Goal: Information Seeking & Learning: Learn about a topic

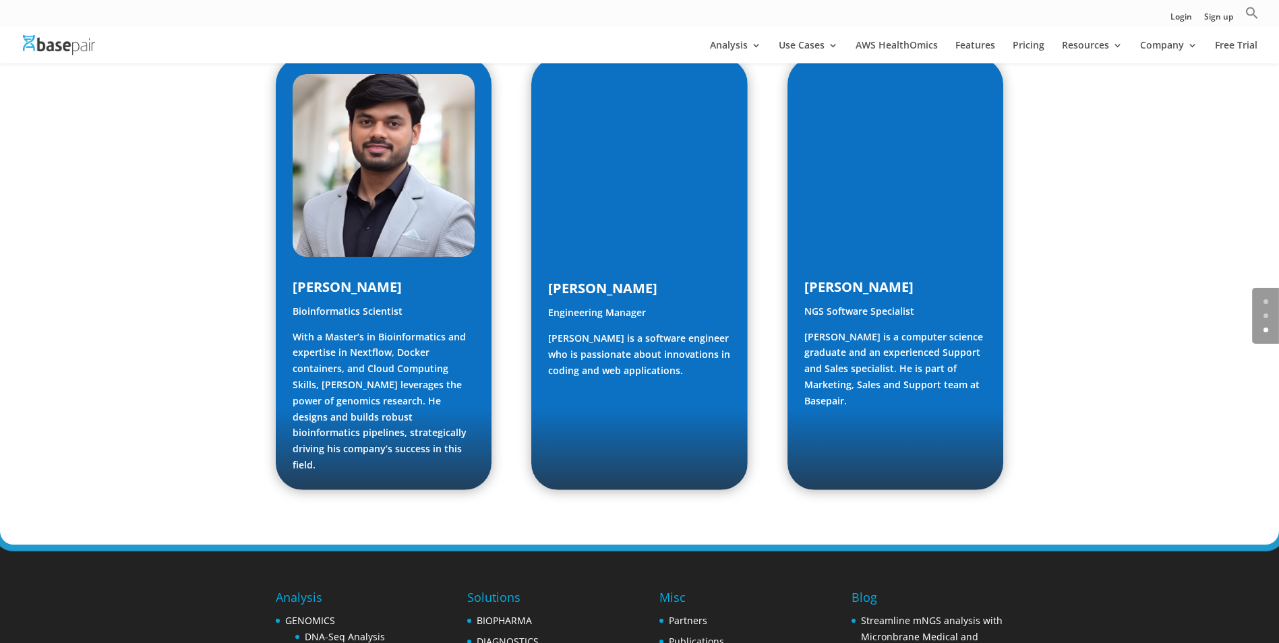
scroll to position [2001, 0]
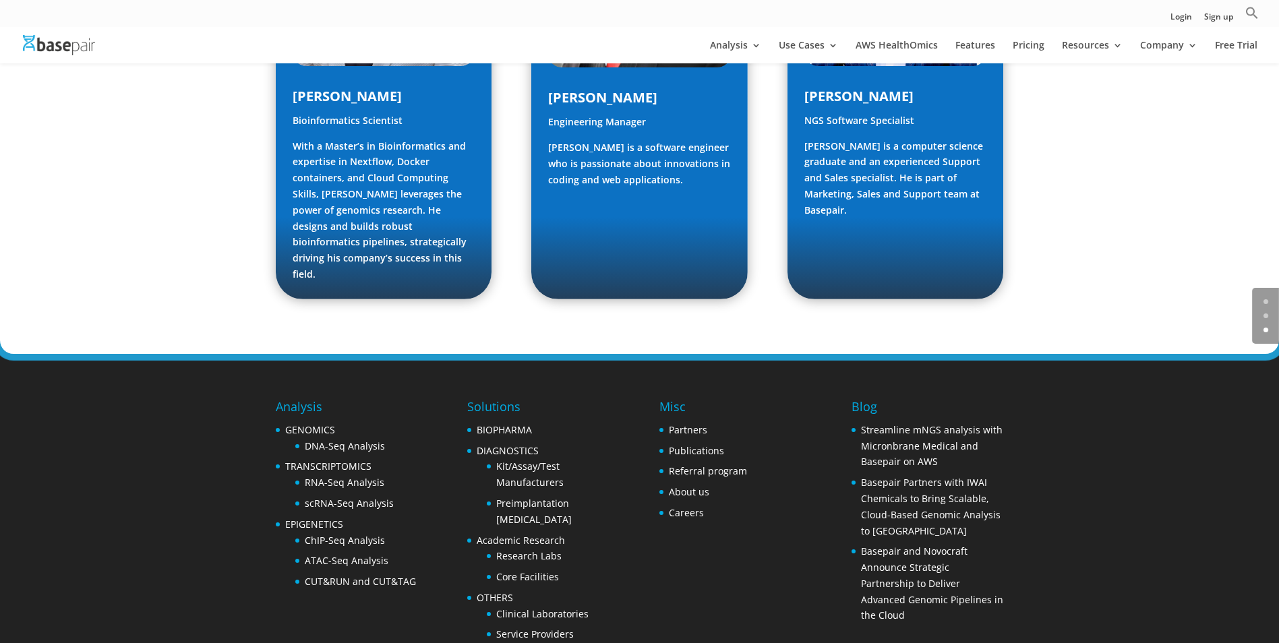
click at [872, 398] on h4 "Blog" at bounding box center [927, 410] width 152 height 24
click at [921, 476] on link "Basepair Partners with IWAI Chemicals to Bring Scalable, Cloud-Based Genomic An…" at bounding box center [931, 506] width 140 height 61
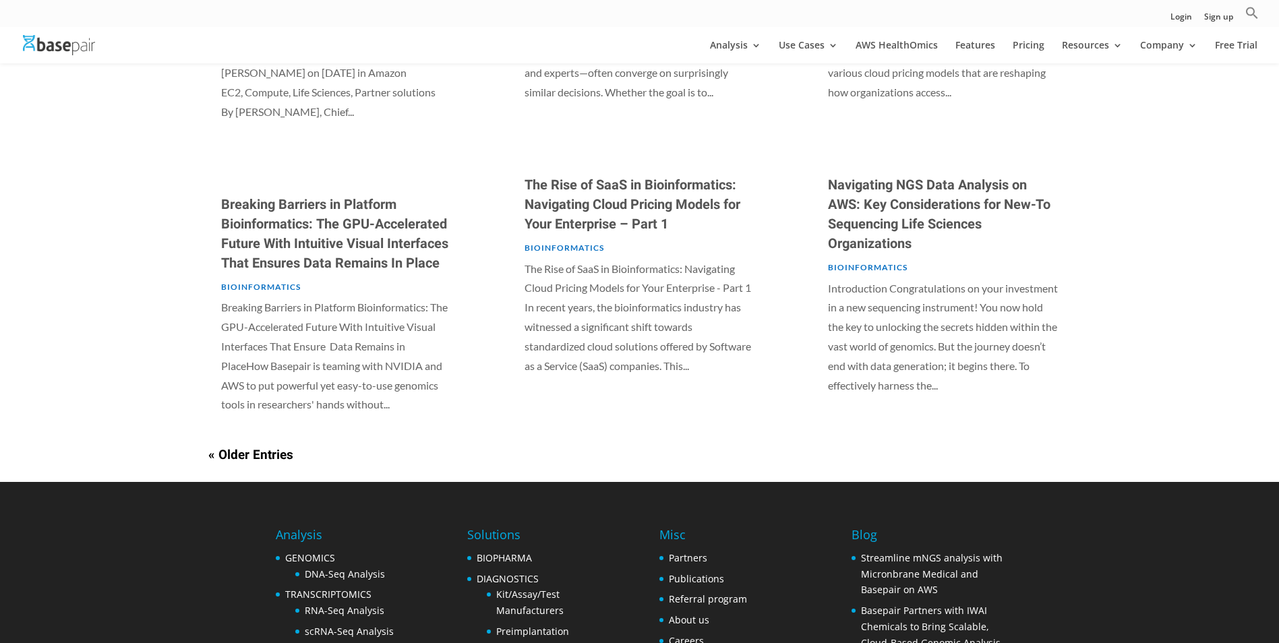
scroll to position [868, 0]
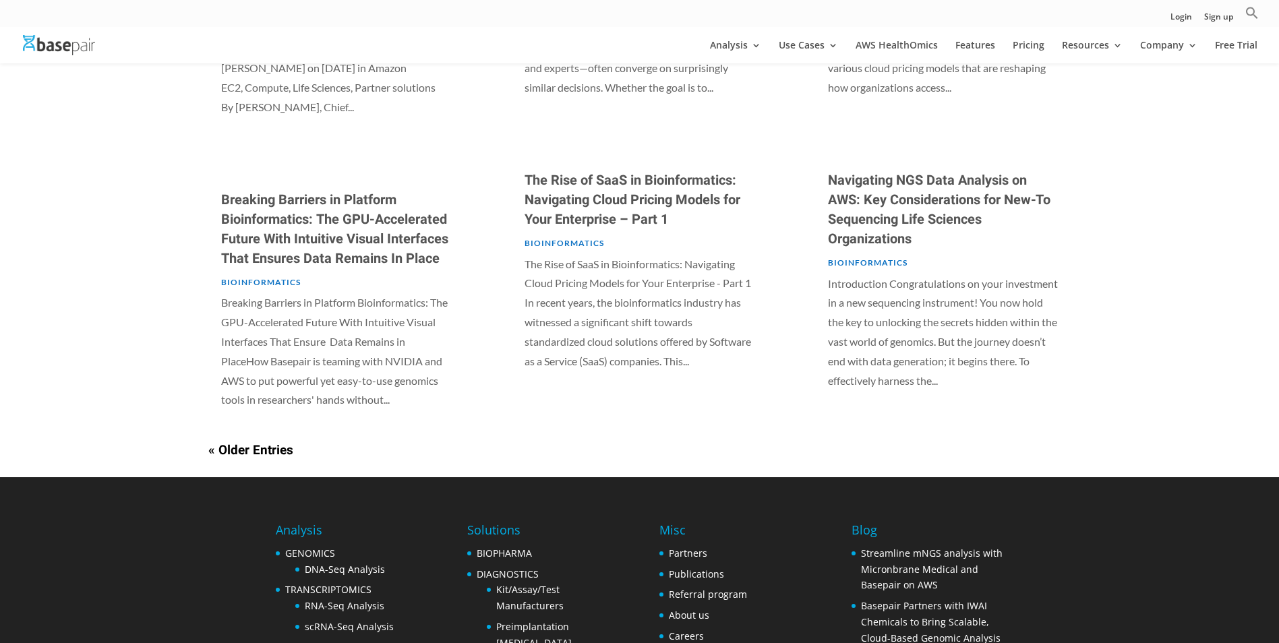
click at [233, 448] on link "« Older Entries" at bounding box center [250, 450] width 85 height 19
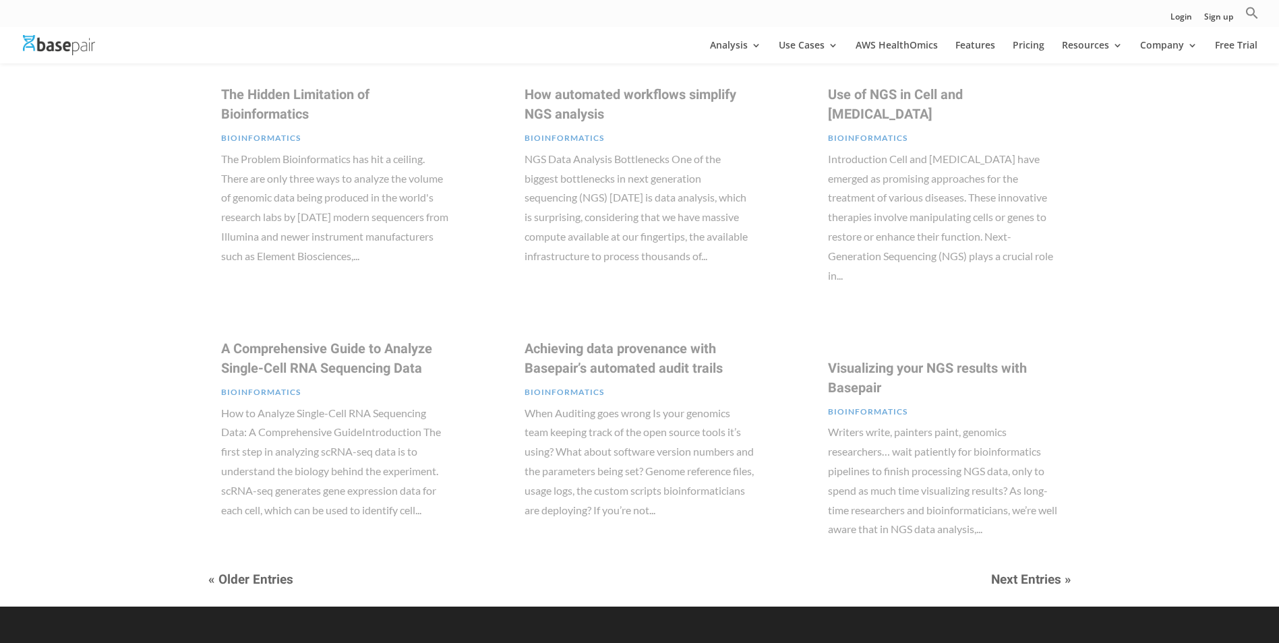
scroll to position [655, 0]
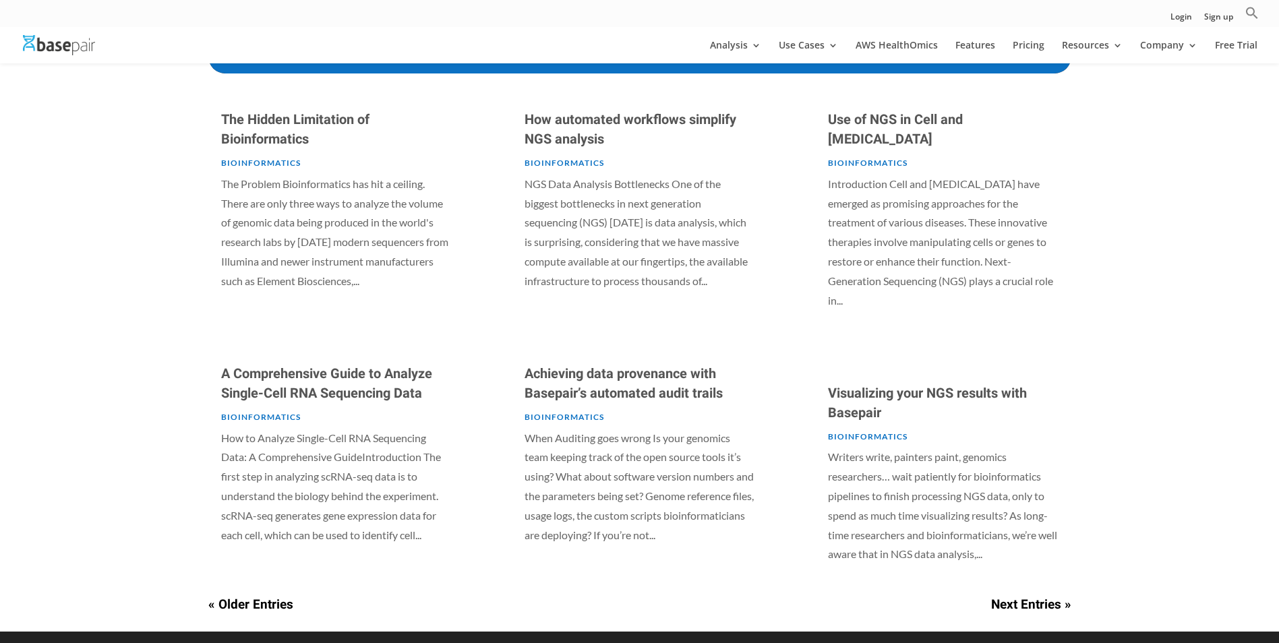
click at [1029, 595] on link "Next Entries »" at bounding box center [1031, 604] width 80 height 19
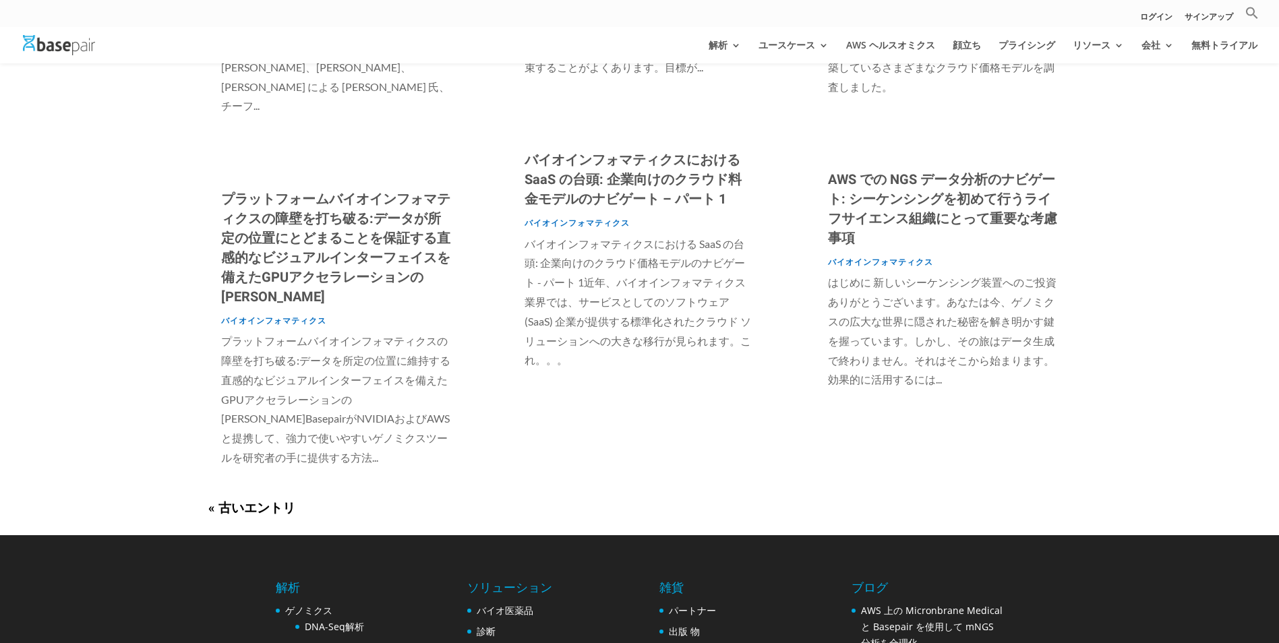
scroll to position [888, 0]
click at [231, 498] on link "« 古いエントリ" at bounding box center [251, 507] width 87 height 19
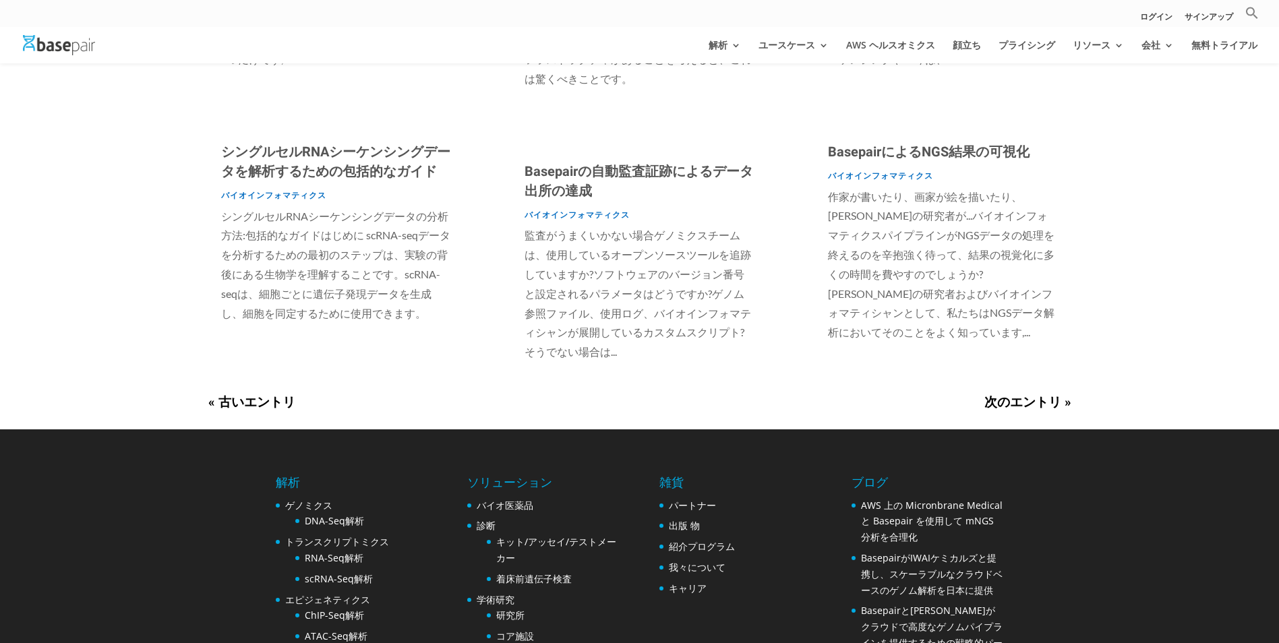
scroll to position [878, 0]
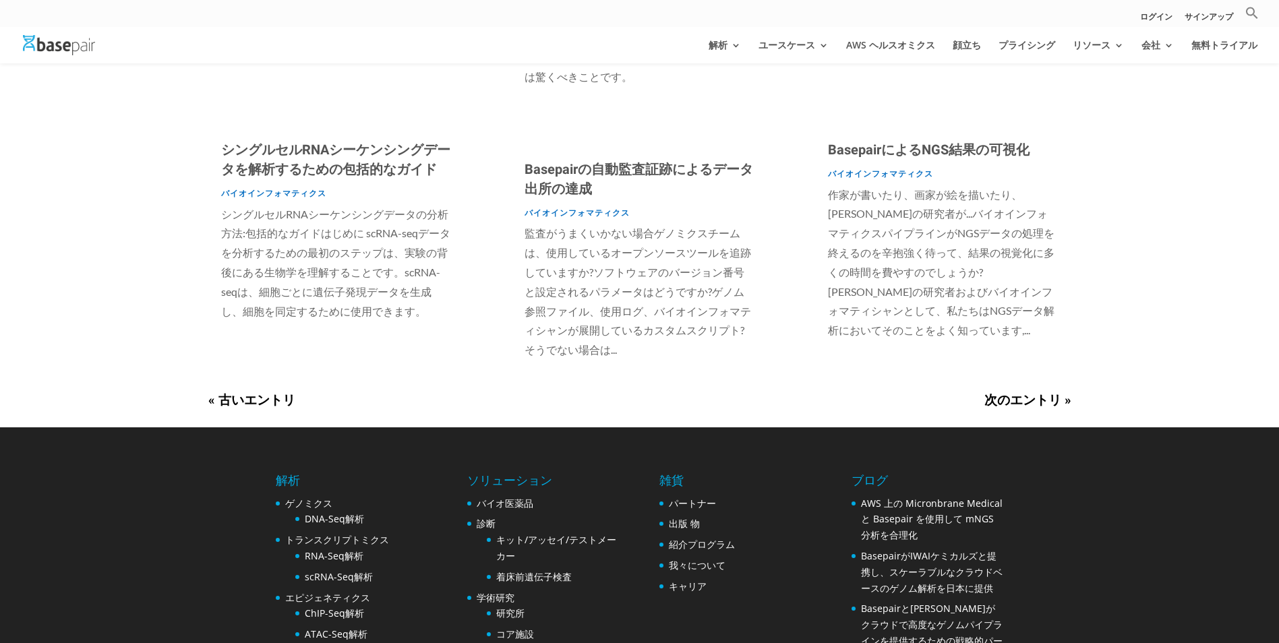
click at [218, 391] on link "« 古いエントリ" at bounding box center [251, 400] width 87 height 19
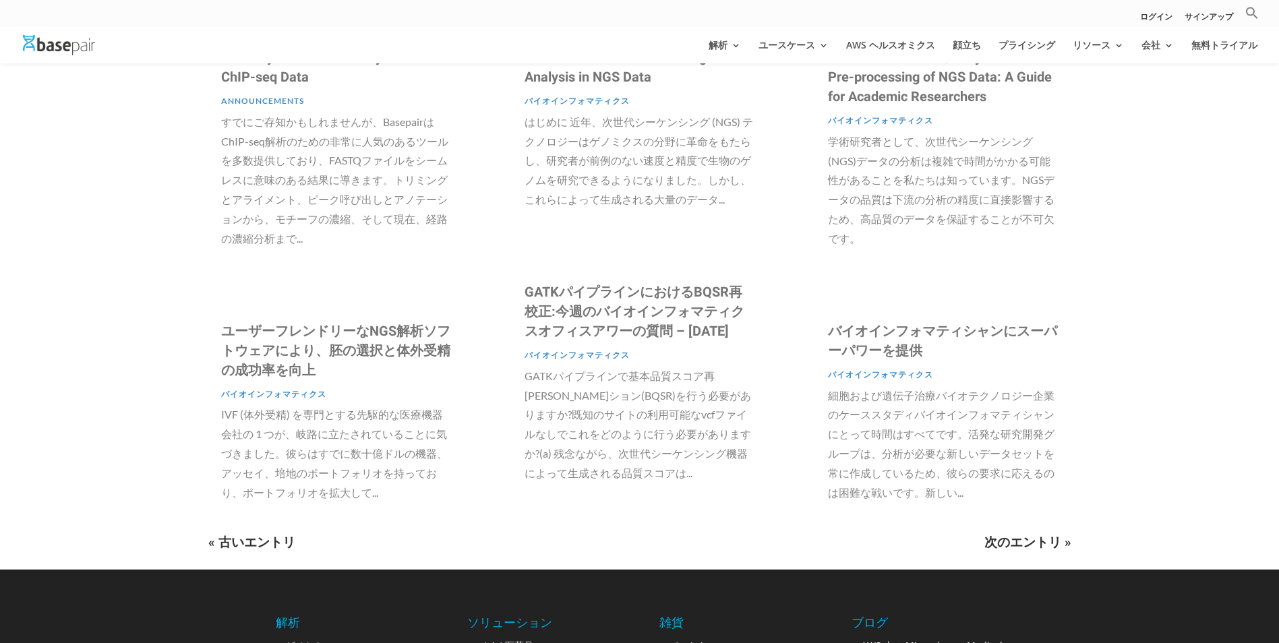
scroll to position [655, 0]
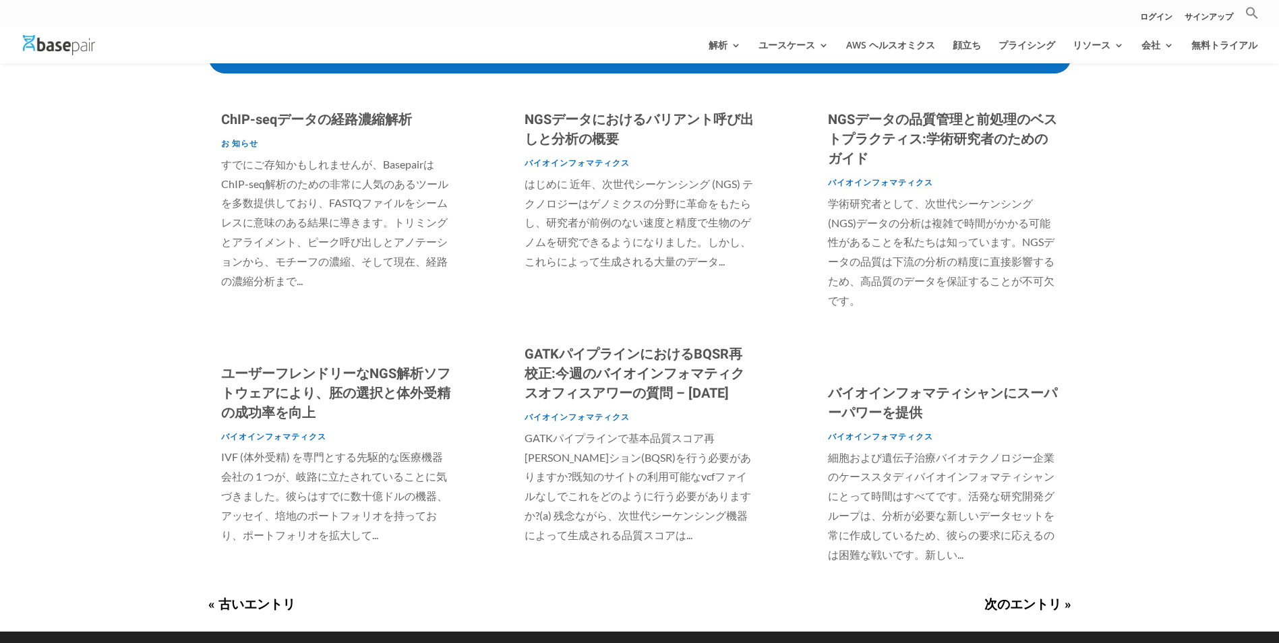
click at [604, 121] on link "NGSデータにおけるバリアント呼び出しと分析の概要" at bounding box center [638, 129] width 229 height 39
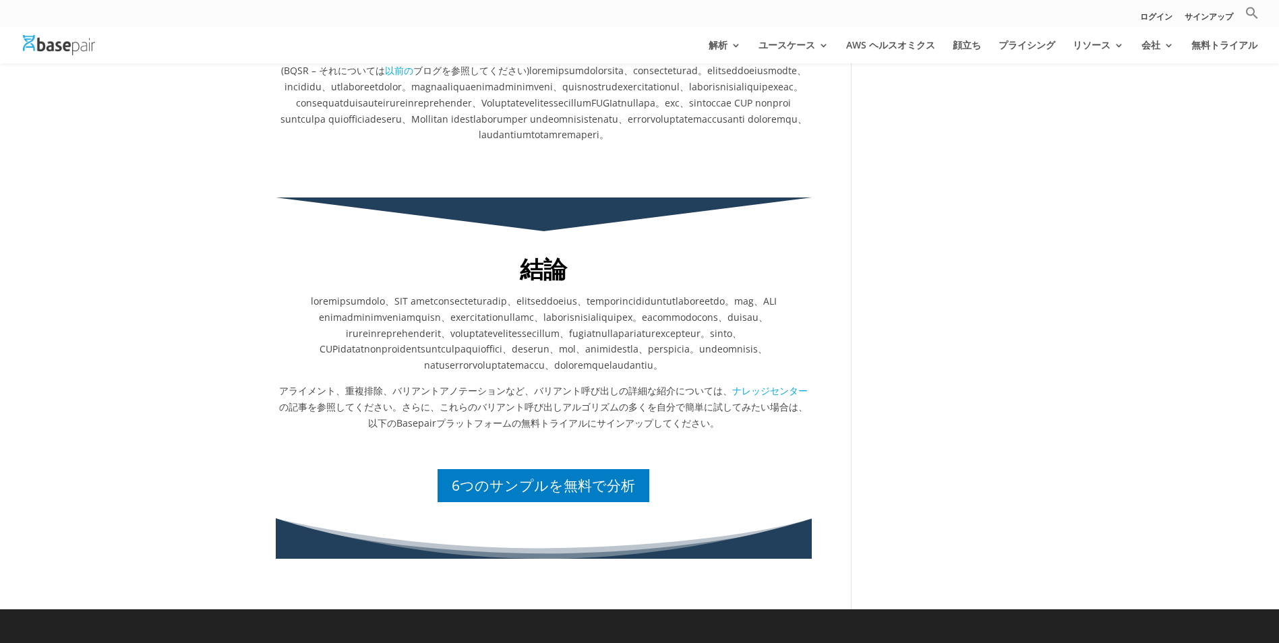
scroll to position [2109, 0]
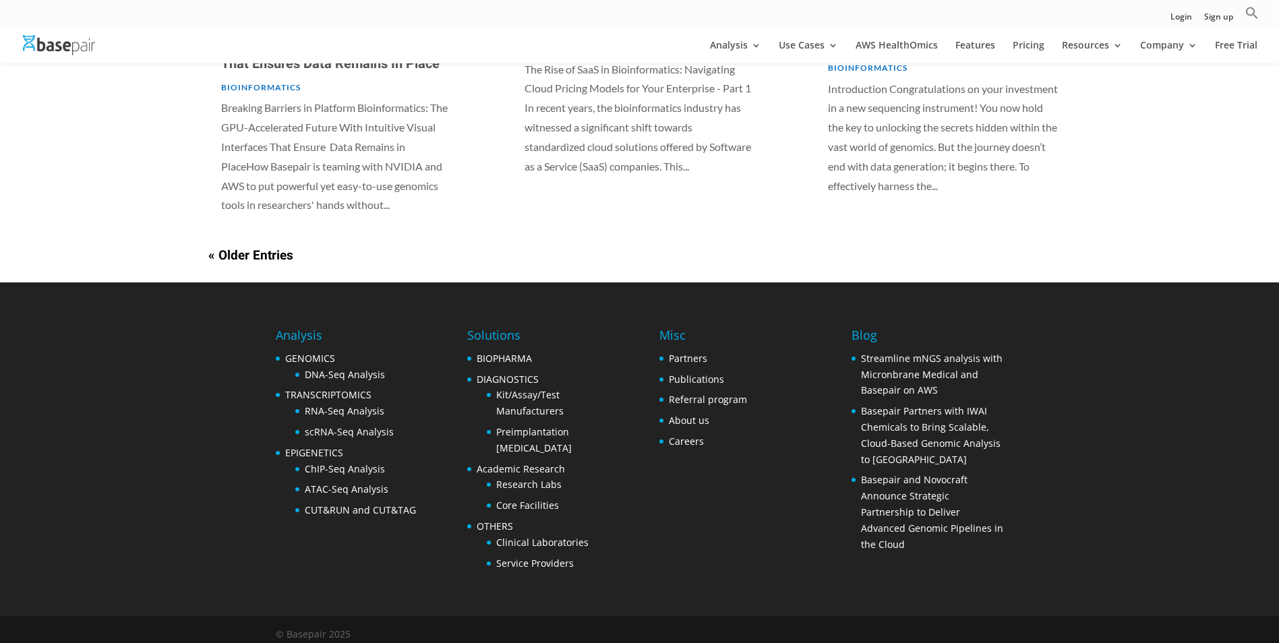
scroll to position [1069, 0]
click at [293, 249] on div "« Older Entries" at bounding box center [639, 255] width 863 height 16
click at [276, 254] on link "« Older Entries" at bounding box center [250, 254] width 85 height 19
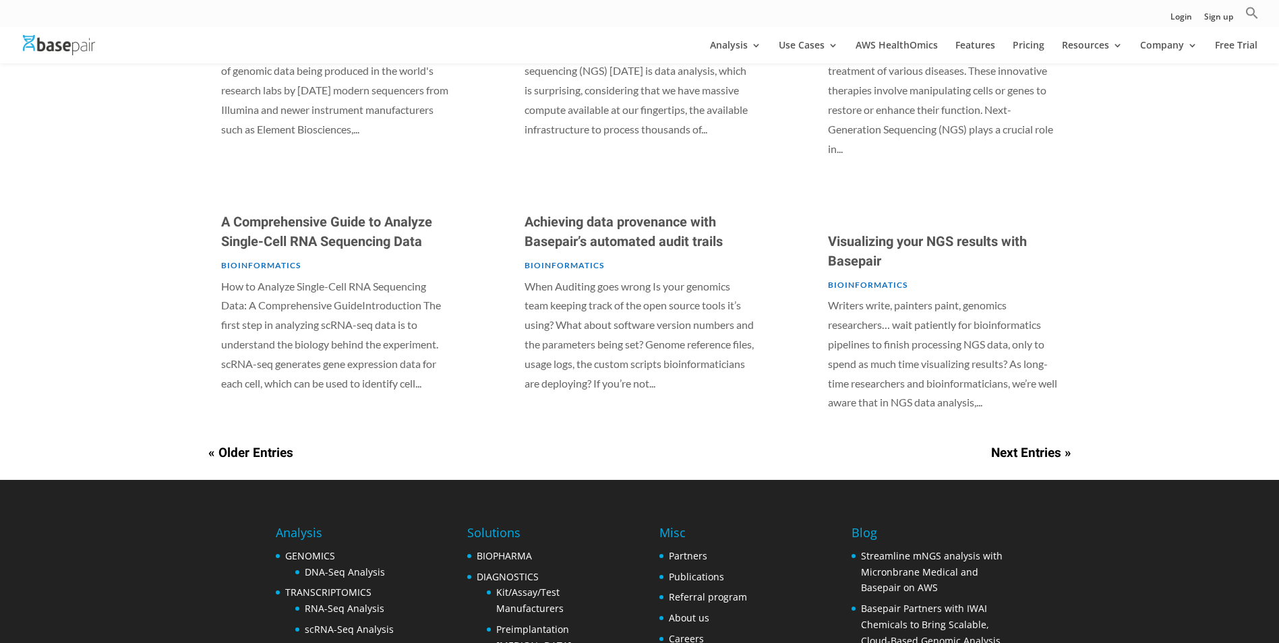
scroll to position [813, 0]
click at [247, 443] on link "« Older Entries" at bounding box center [250, 452] width 85 height 19
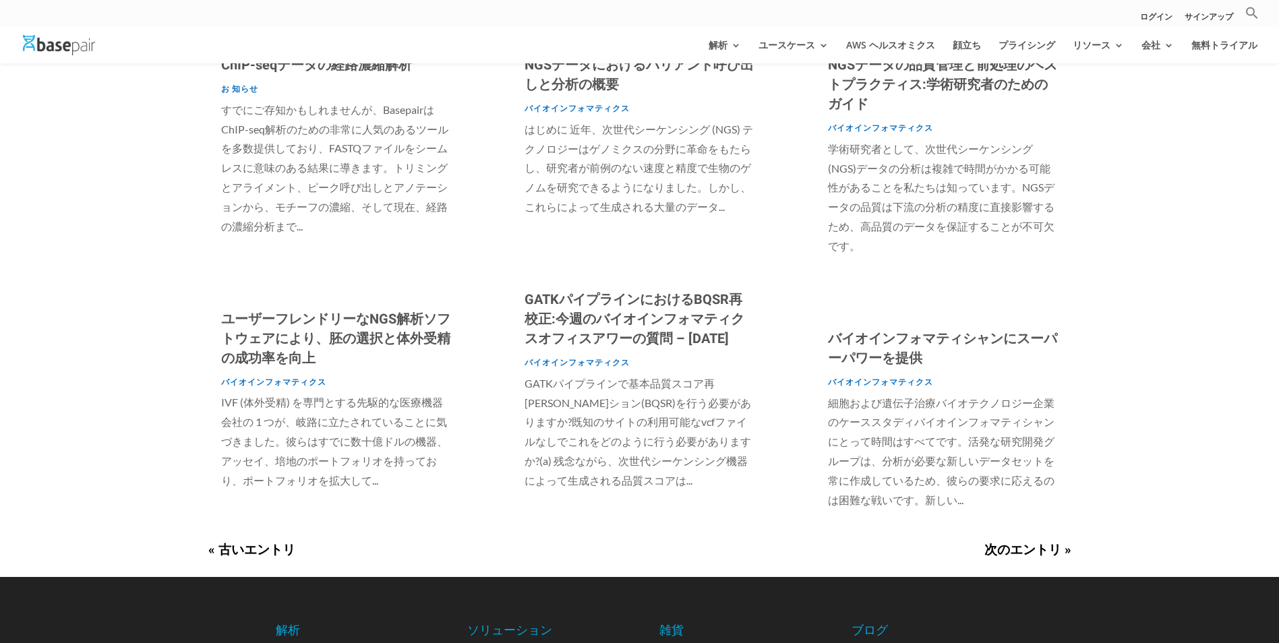
scroll to position [716, 0]
click at [255, 545] on link "« 古いエントリ" at bounding box center [251, 549] width 87 height 19
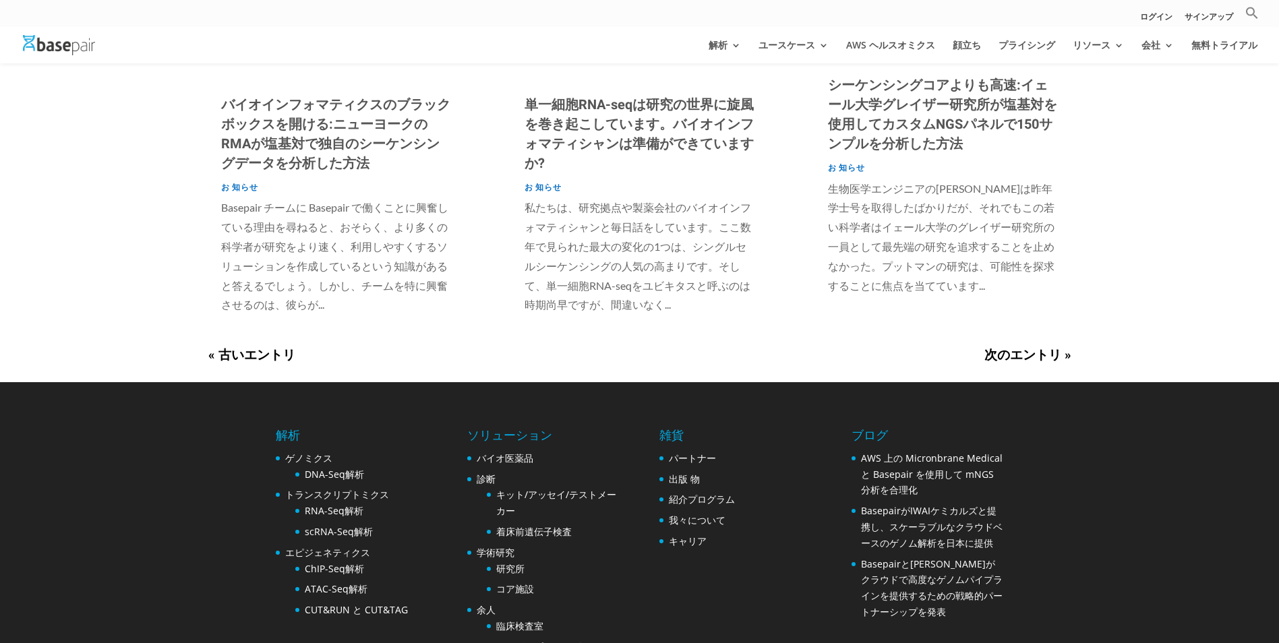
scroll to position [955, 0]
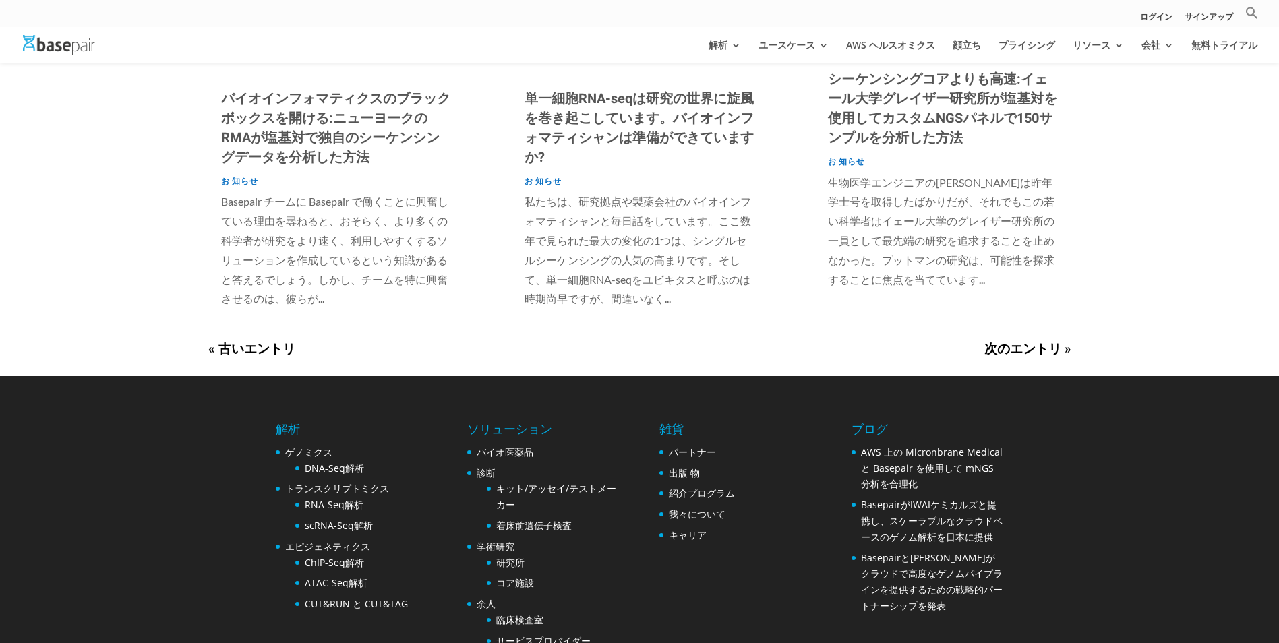
click at [278, 340] on link "« 古いエントリ" at bounding box center [251, 349] width 87 height 19
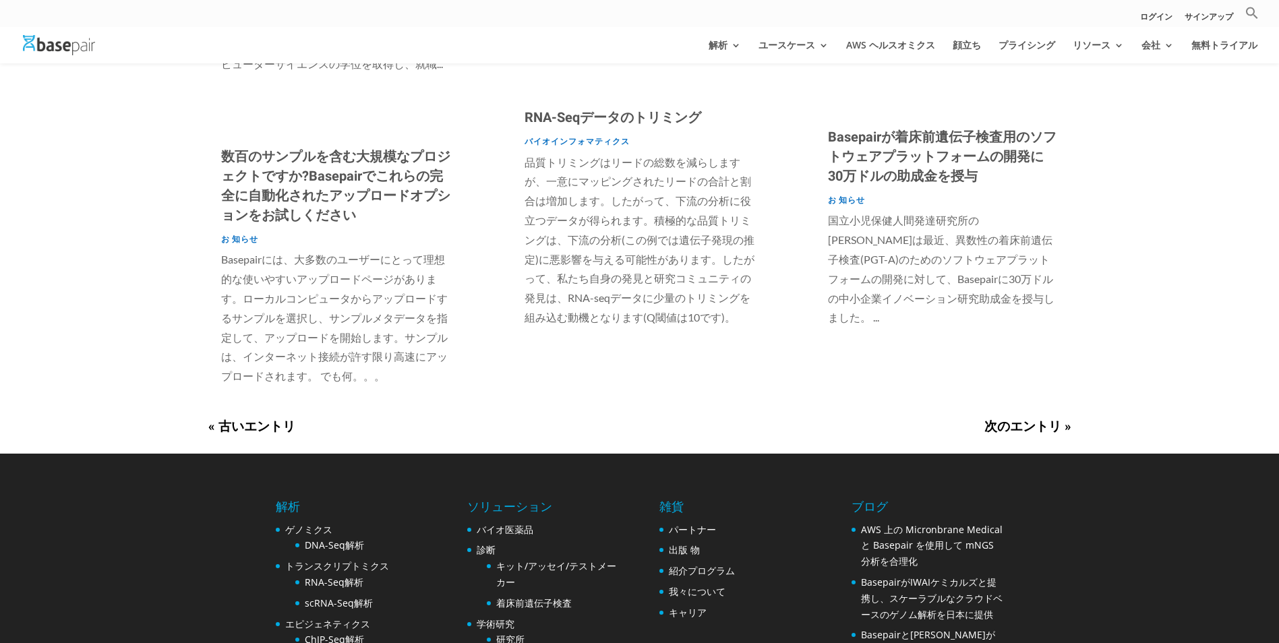
scroll to position [918, 0]
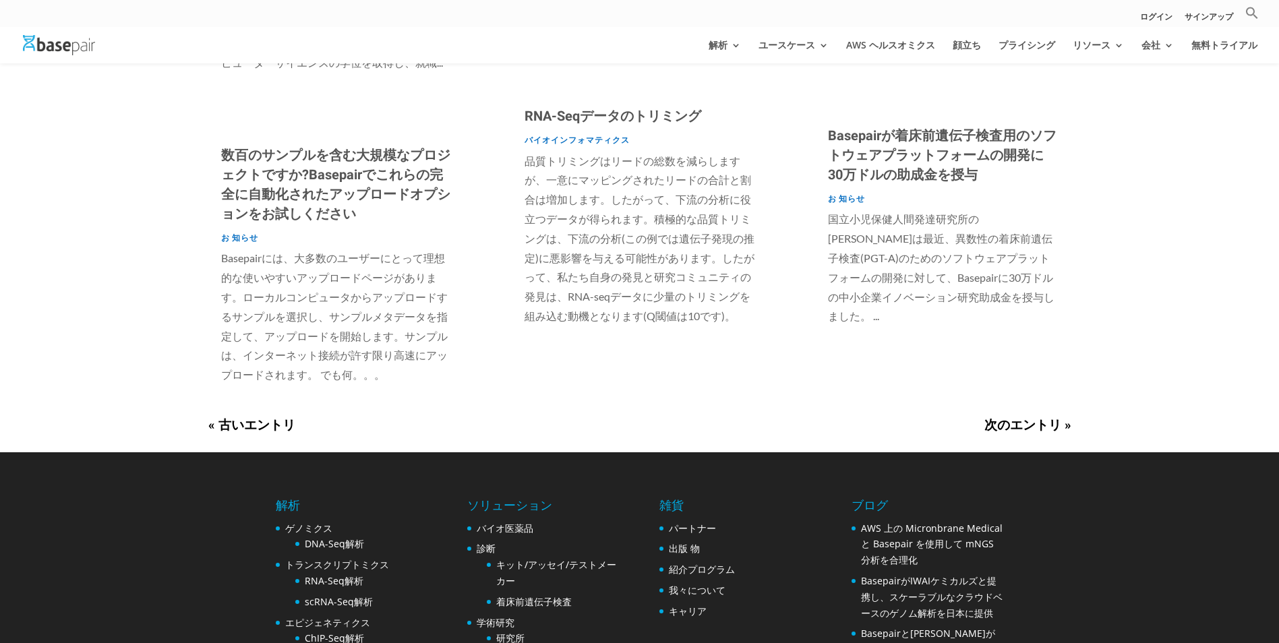
click at [243, 420] on link "« 古いエントリ" at bounding box center [251, 425] width 87 height 19
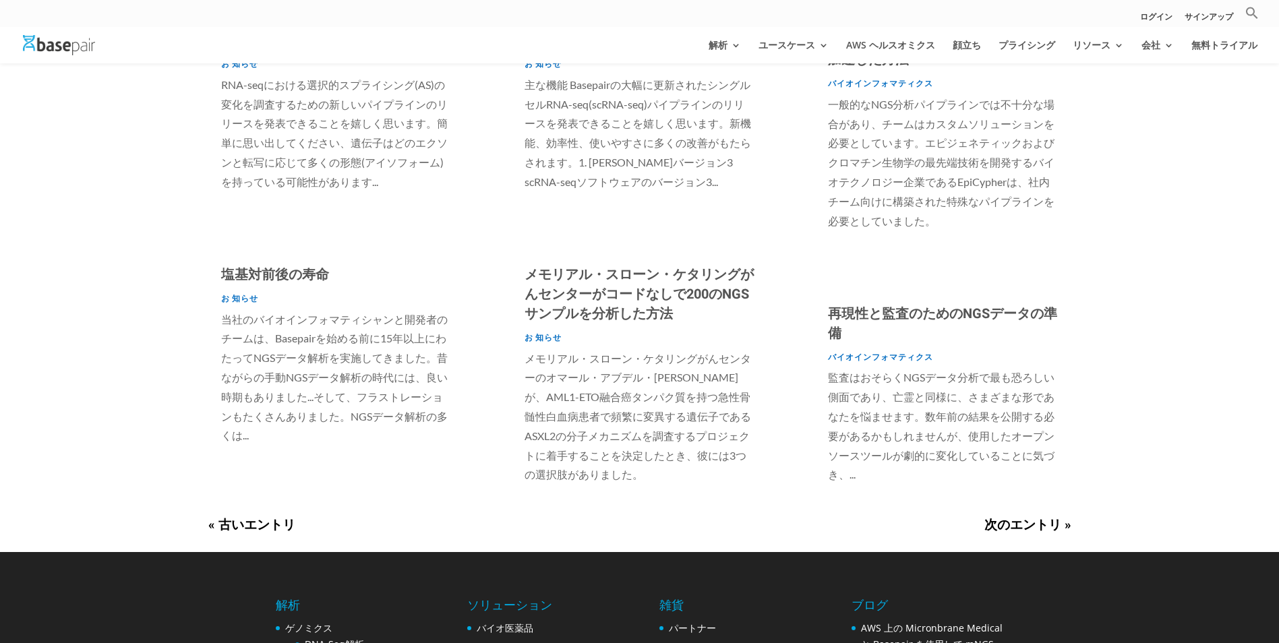
scroll to position [760, 0]
click at [268, 516] on link "« 古いエントリ" at bounding box center [251, 524] width 87 height 19
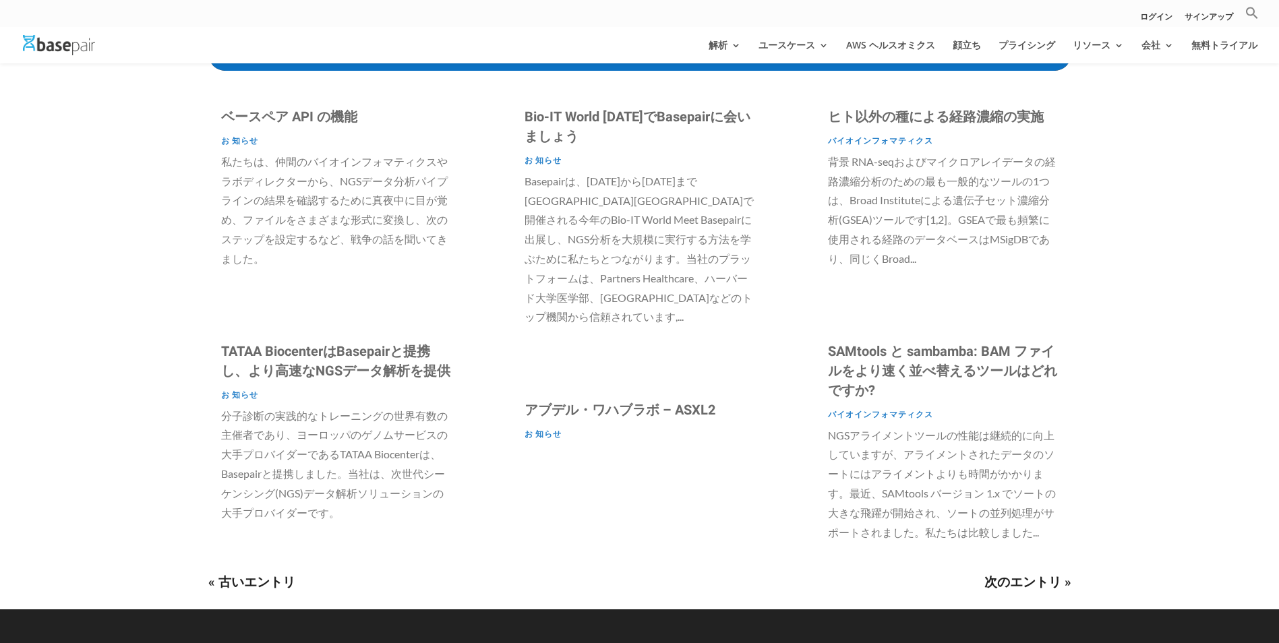
scroll to position [661, 0]
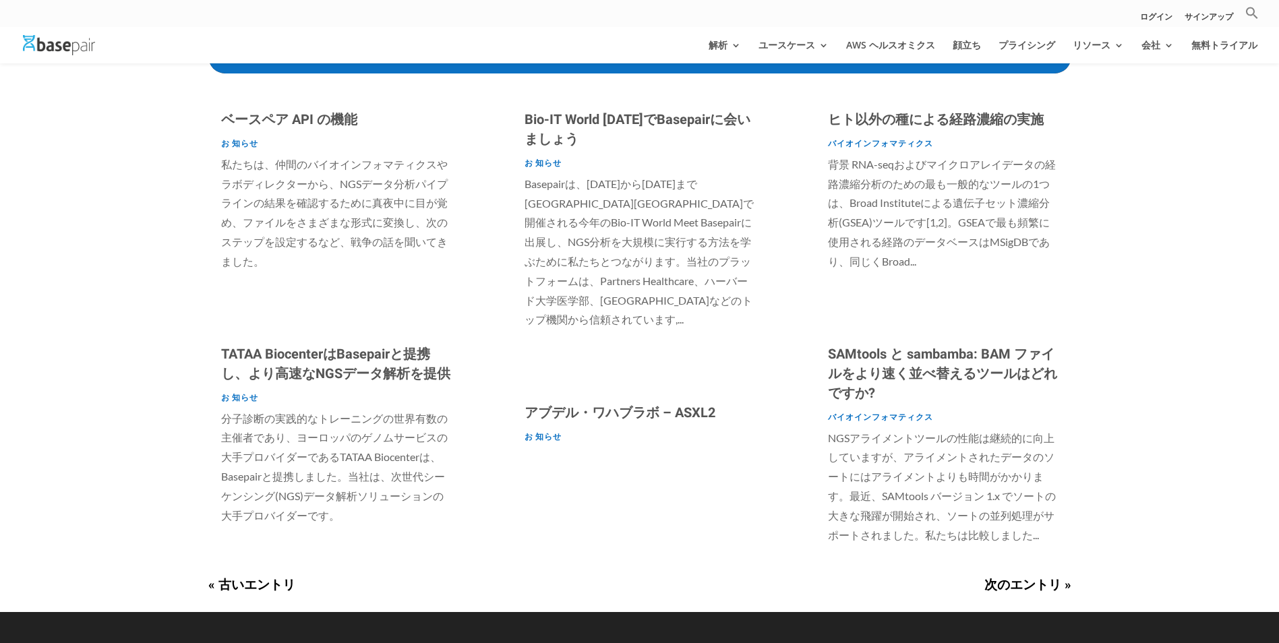
click at [243, 591] on link "« 古いエントリ" at bounding box center [251, 585] width 87 height 19
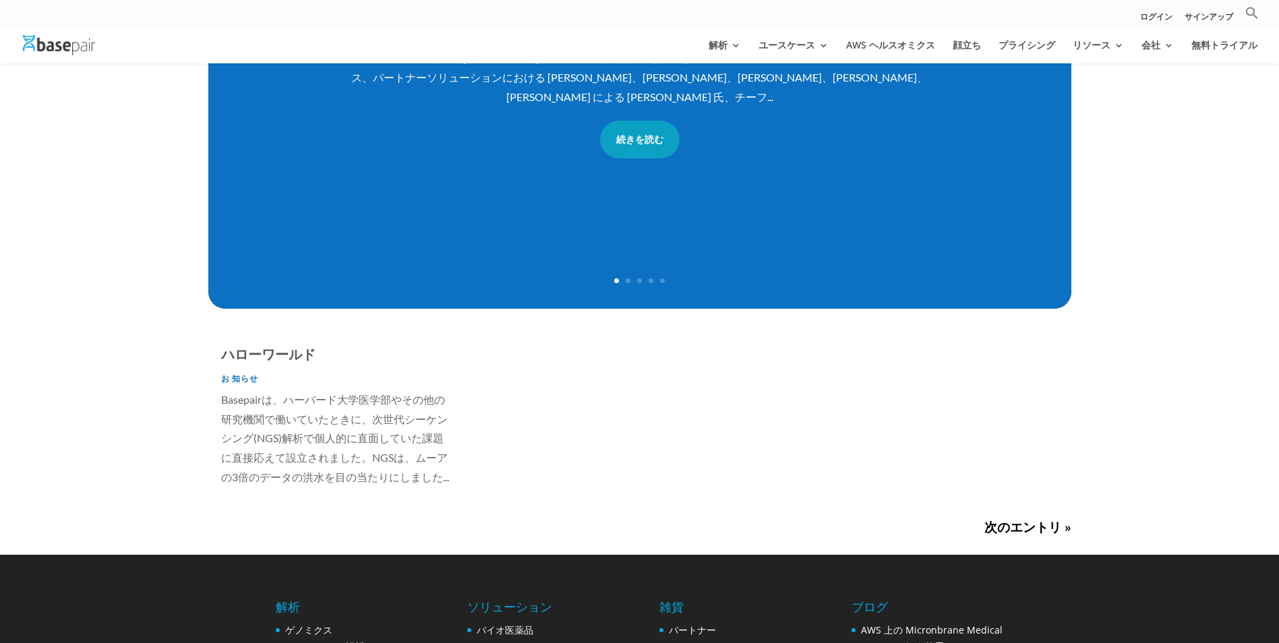
scroll to position [425, 0]
